Goal: Transaction & Acquisition: Book appointment/travel/reservation

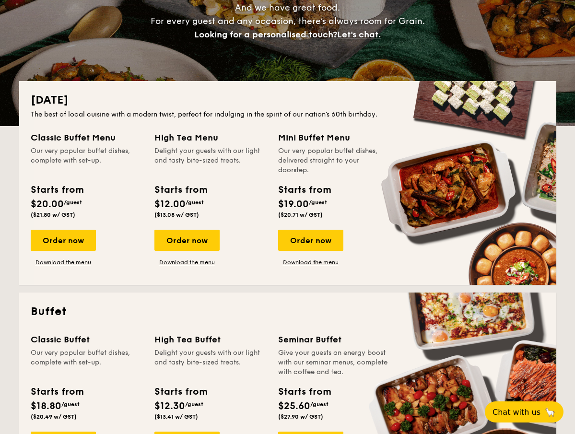
scroll to position [240, 0]
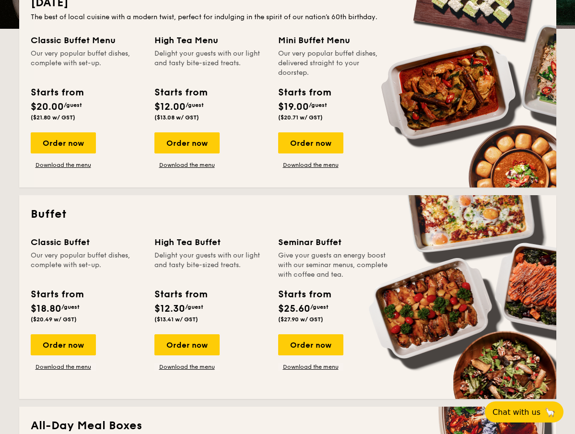
click at [198, 347] on div "Order now" at bounding box center [186, 344] width 65 height 21
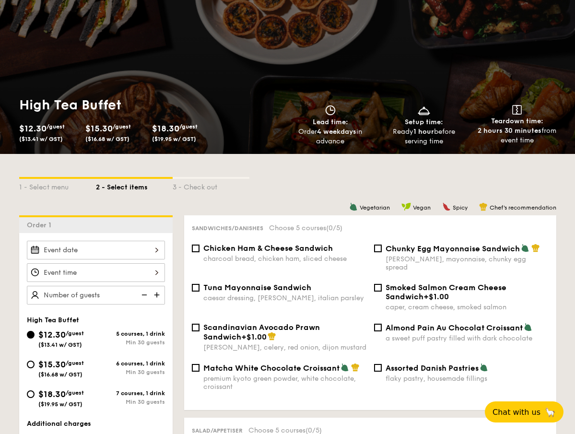
scroll to position [144, 0]
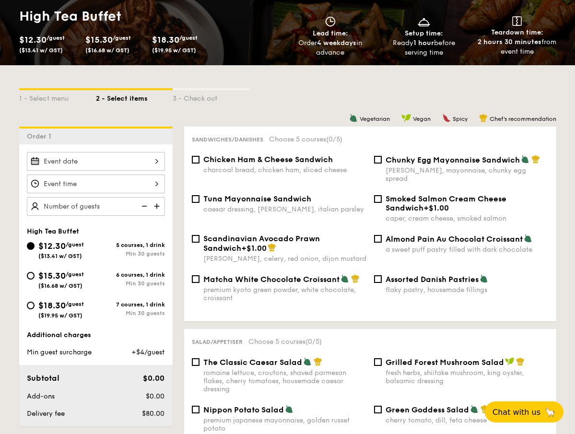
drag, startPoint x: 67, startPoint y: 308, endPoint x: 182, endPoint y: 313, distance: 114.7
click at [66, 308] on span "$18.30" at bounding box center [51, 305] width 27 height 11
click at [35, 308] on input "$18.30 /guest ($19.95 w/ GST) 7 courses, 1 drink Min 30 guests" at bounding box center [31, 306] width 8 height 8
radio input "true"
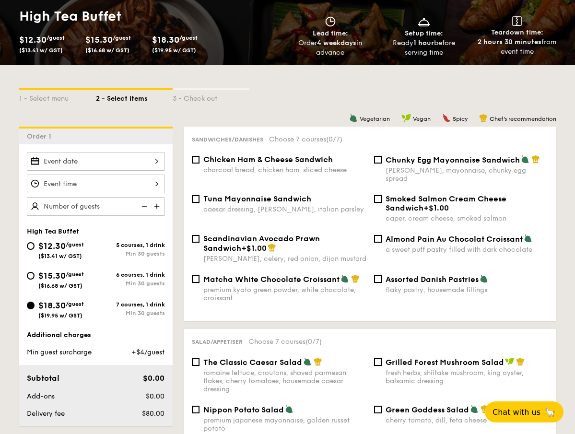
drag, startPoint x: 87, startPoint y: 306, endPoint x: 45, endPoint y: 304, distance: 42.3
click at [45, 304] on div "$18.30 /guest ($19.95 w/ GST)" at bounding box center [61, 309] width 69 height 20
click at [98, 311] on div "Min 30 guests" at bounding box center [130, 313] width 69 height 7
click at [35, 309] on input "$18.30 /guest ($19.95 w/ GST) 7 courses, 1 drink Min 30 guests" at bounding box center [31, 306] width 8 height 8
drag, startPoint x: 58, startPoint y: 308, endPoint x: 36, endPoint y: 304, distance: 21.5
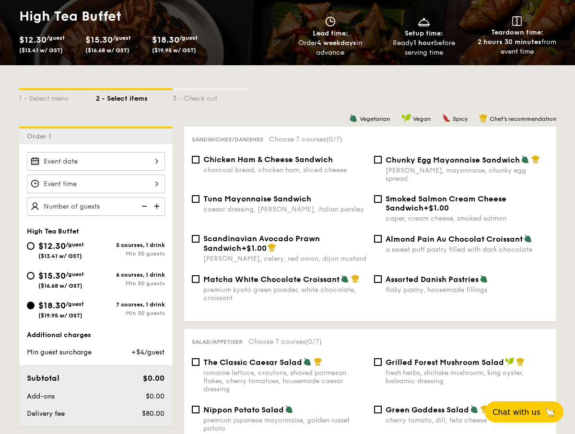
click at [36, 304] on div "$18.30 /guest ($19.95 w/ GST)" at bounding box center [61, 309] width 69 height 20
copy div "$18.30 /guest ($19.95 w/ GST)"
